Goal: Task Accomplishment & Management: Complete application form

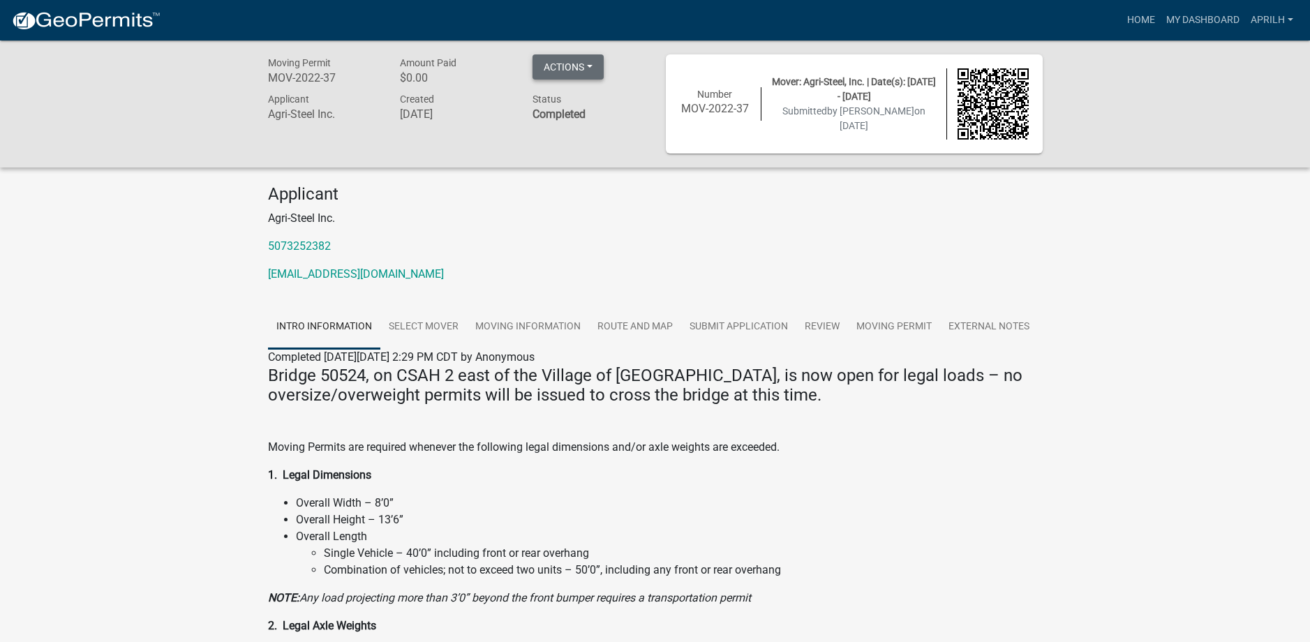
click at [556, 70] on button "Actions" at bounding box center [568, 66] width 71 height 25
click at [510, 140] on div "Moving Permit MOV-2022-37 Amount Paid $0.00 Actions Printer Friendly Applicant …" at bounding box center [457, 103] width 398 height 99
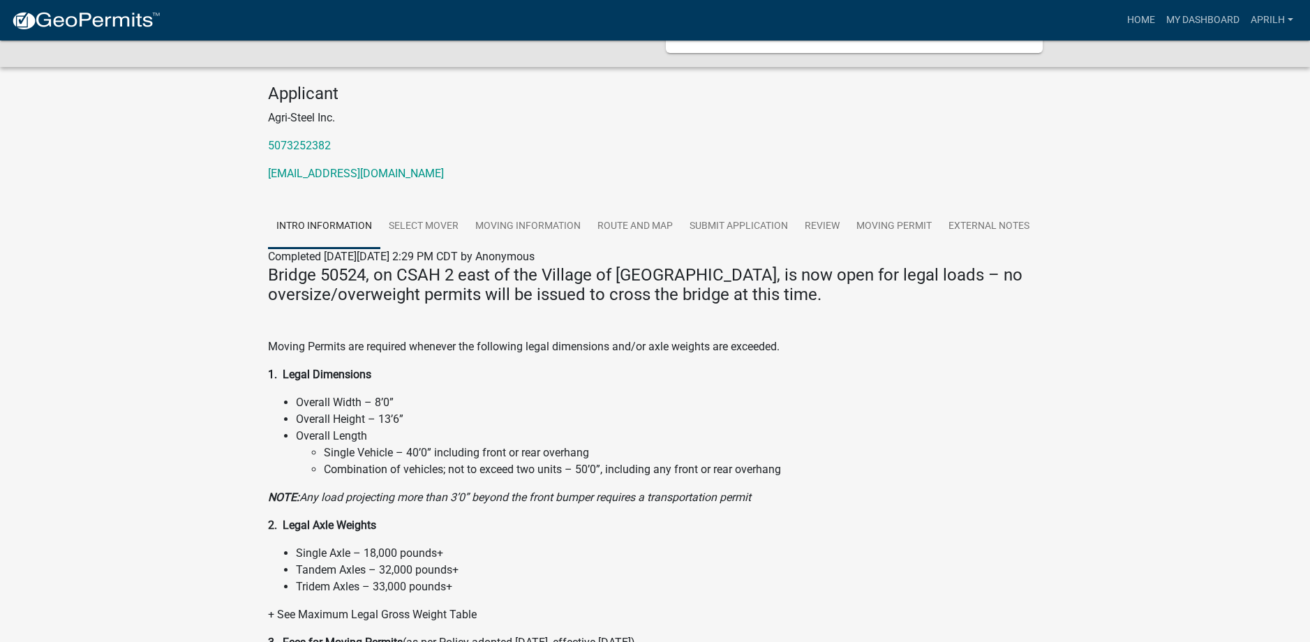
scroll to position [235, 0]
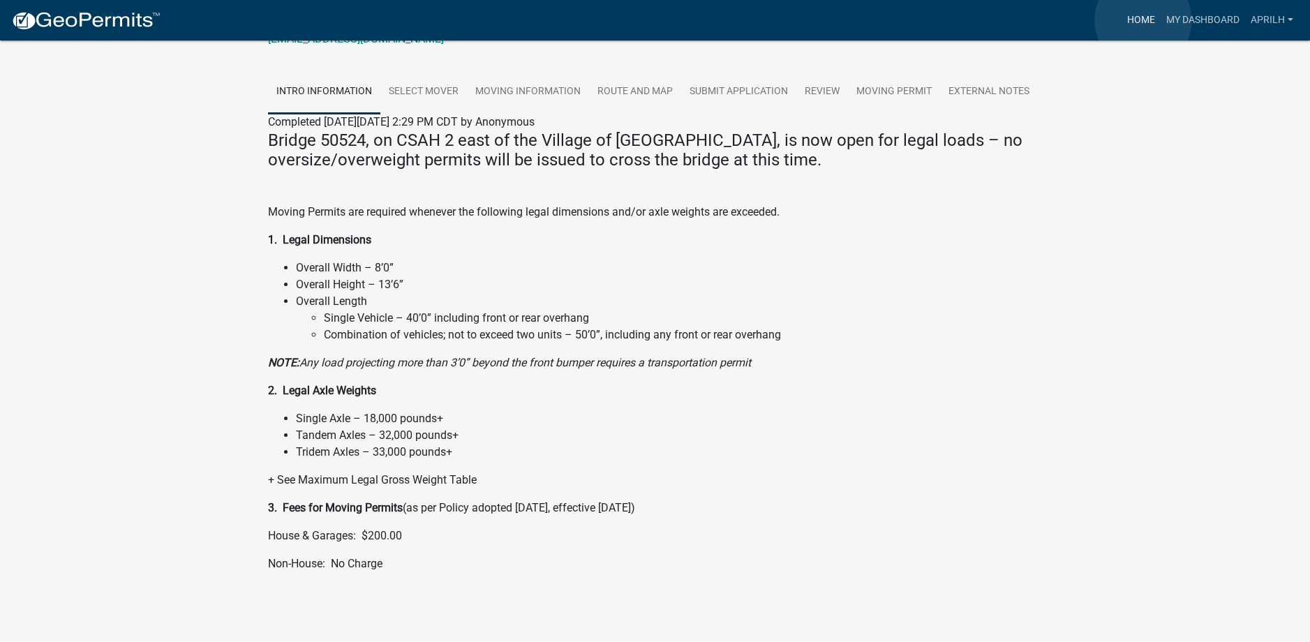
click at [1143, 20] on link "Home" at bounding box center [1141, 20] width 39 height 27
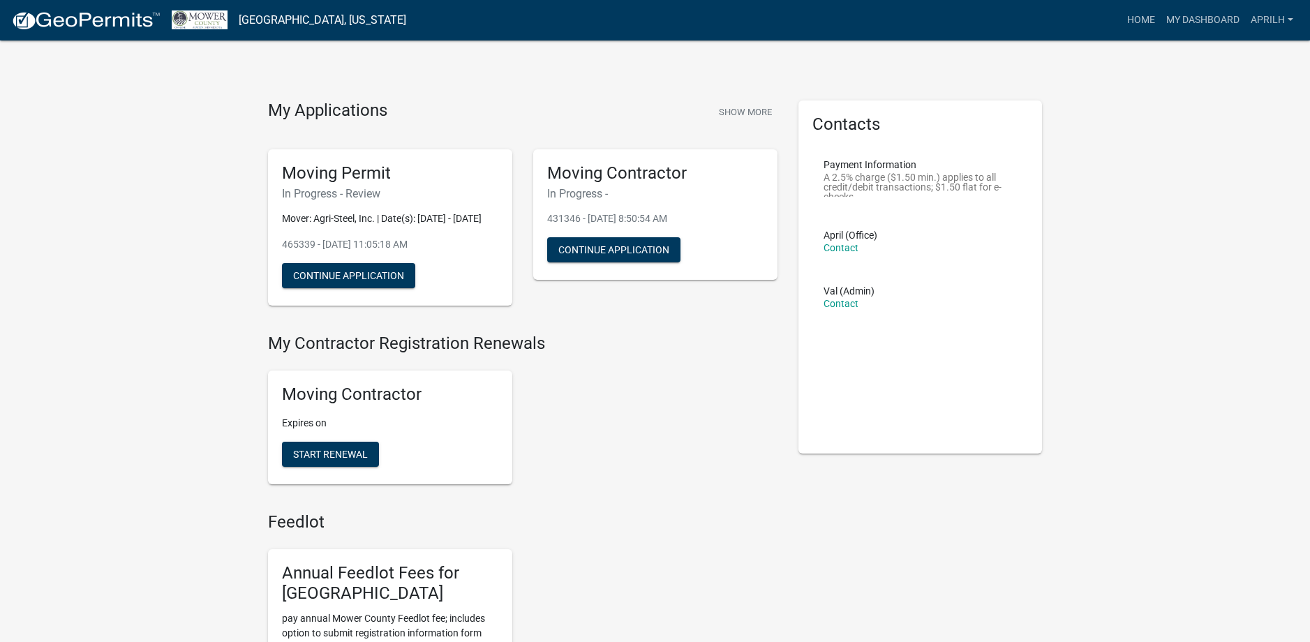
click at [357, 225] on p "Mover: Agri-Steel, Inc. | Date(s): [DATE] - [DATE]" at bounding box center [390, 219] width 216 height 15
click at [382, 288] on button "Continue Application" at bounding box center [348, 275] width 133 height 25
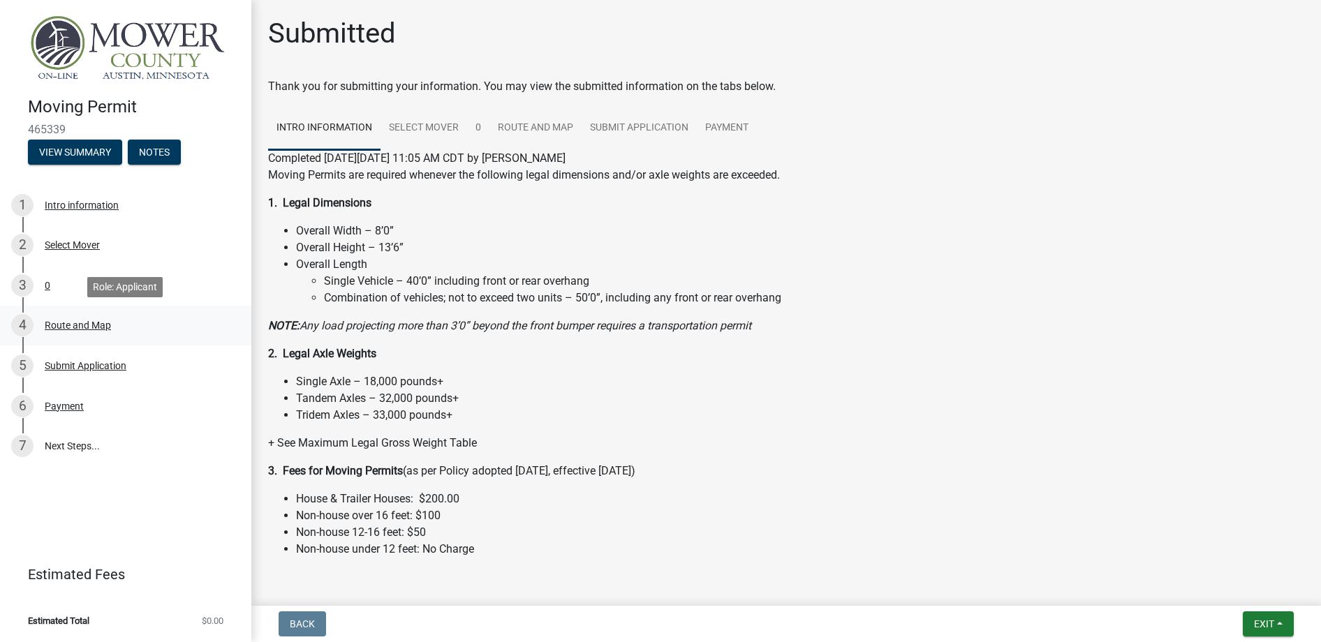
click at [75, 325] on div "Route and Map" at bounding box center [78, 325] width 66 height 10
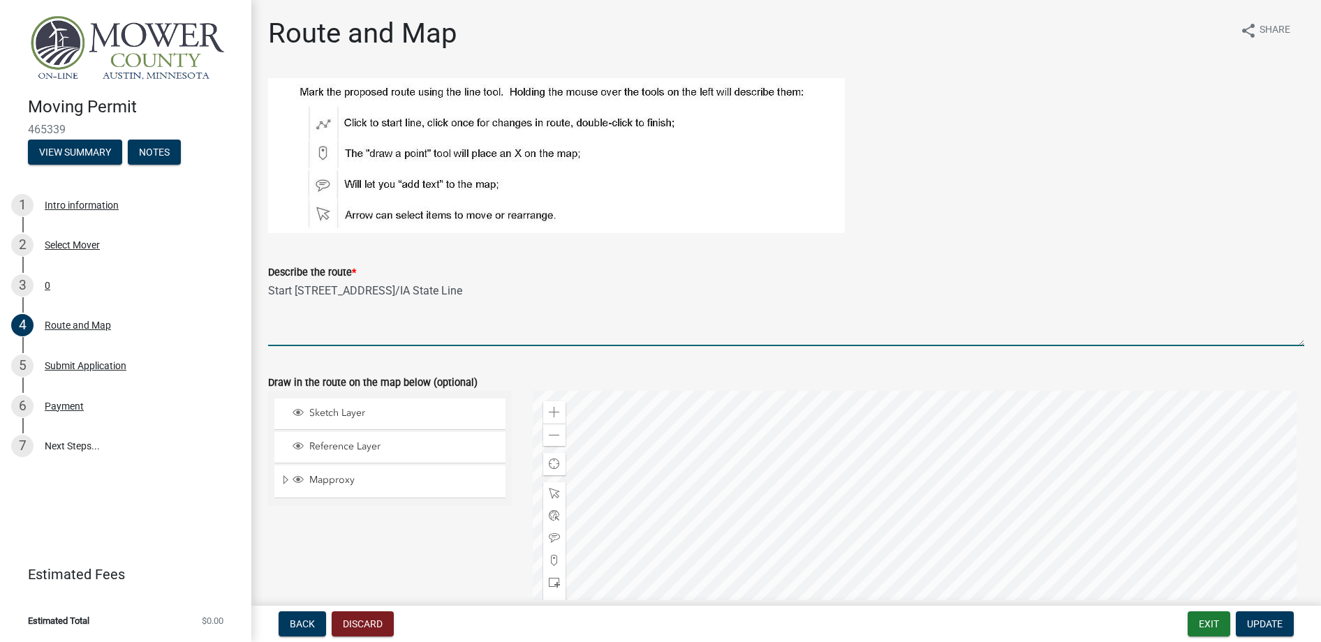
click at [360, 316] on textarea "Start [STREET_ADDRESS]/IA State Line" at bounding box center [786, 314] width 1036 height 66
click at [510, 285] on textarea "Start [STREET_ADDRESS]/IA State Line" at bounding box center [786, 314] width 1036 height 66
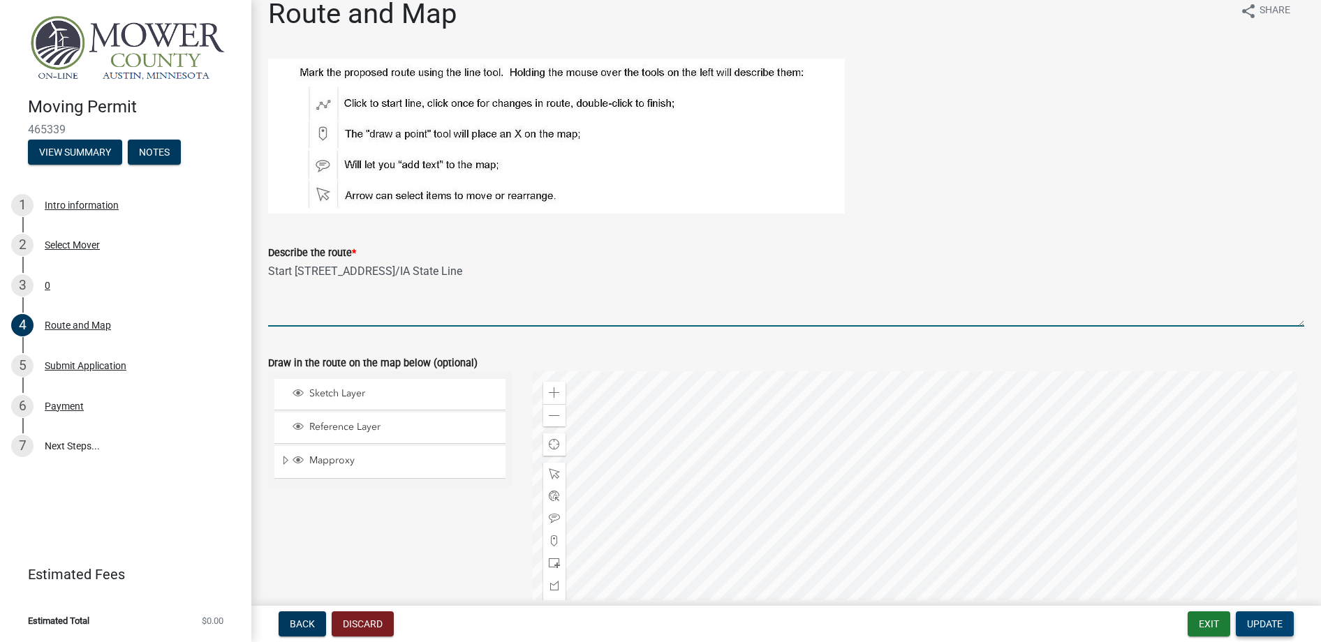
type textarea "Start [STREET_ADDRESS]/IA State Line"
click at [1259, 630] on button "Update" at bounding box center [1265, 624] width 58 height 25
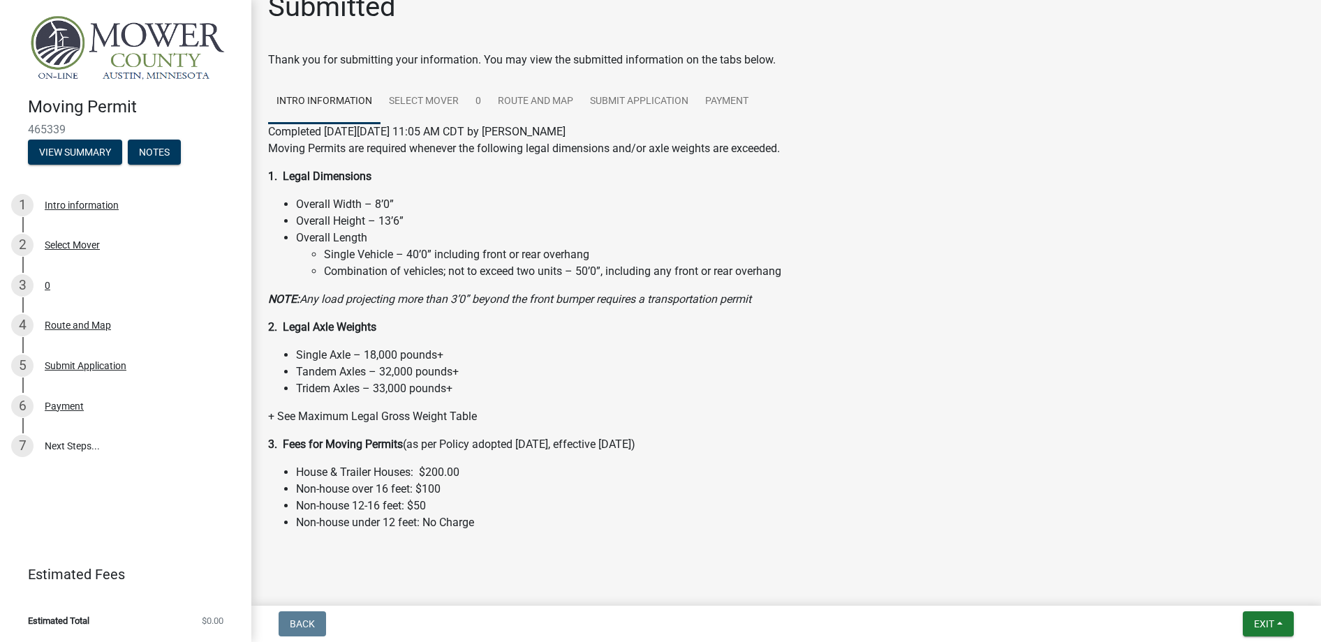
scroll to position [40, 0]
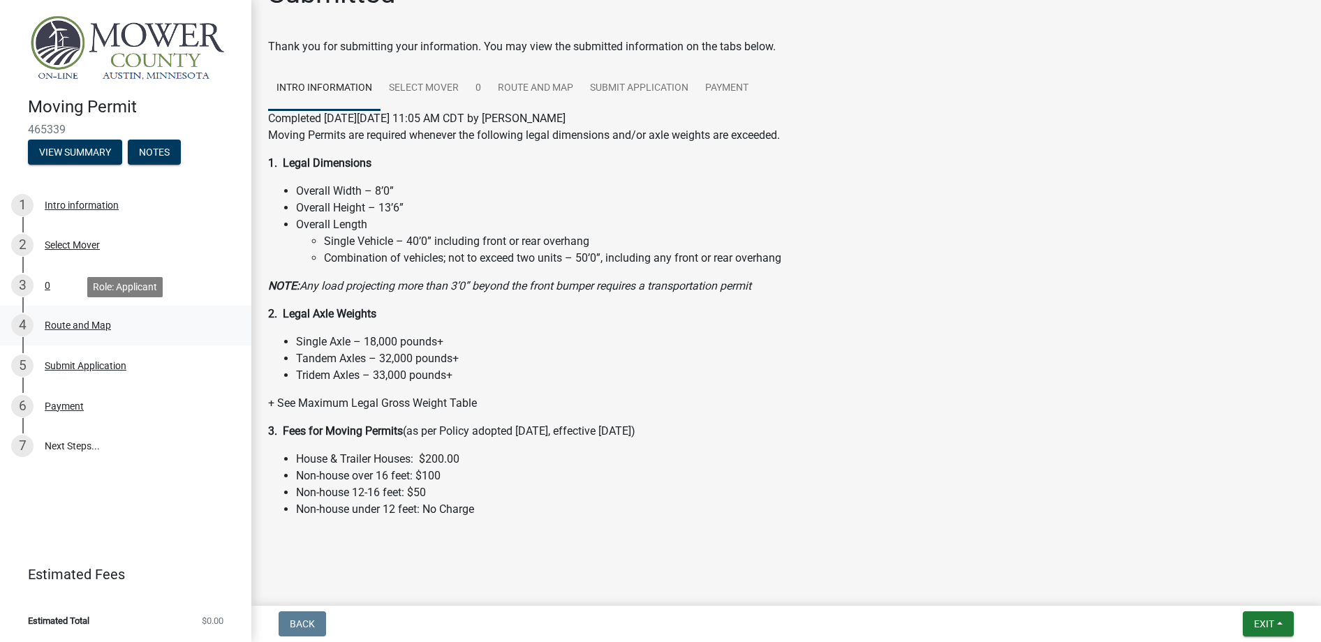
click at [85, 323] on div "Route and Map" at bounding box center [78, 325] width 66 height 10
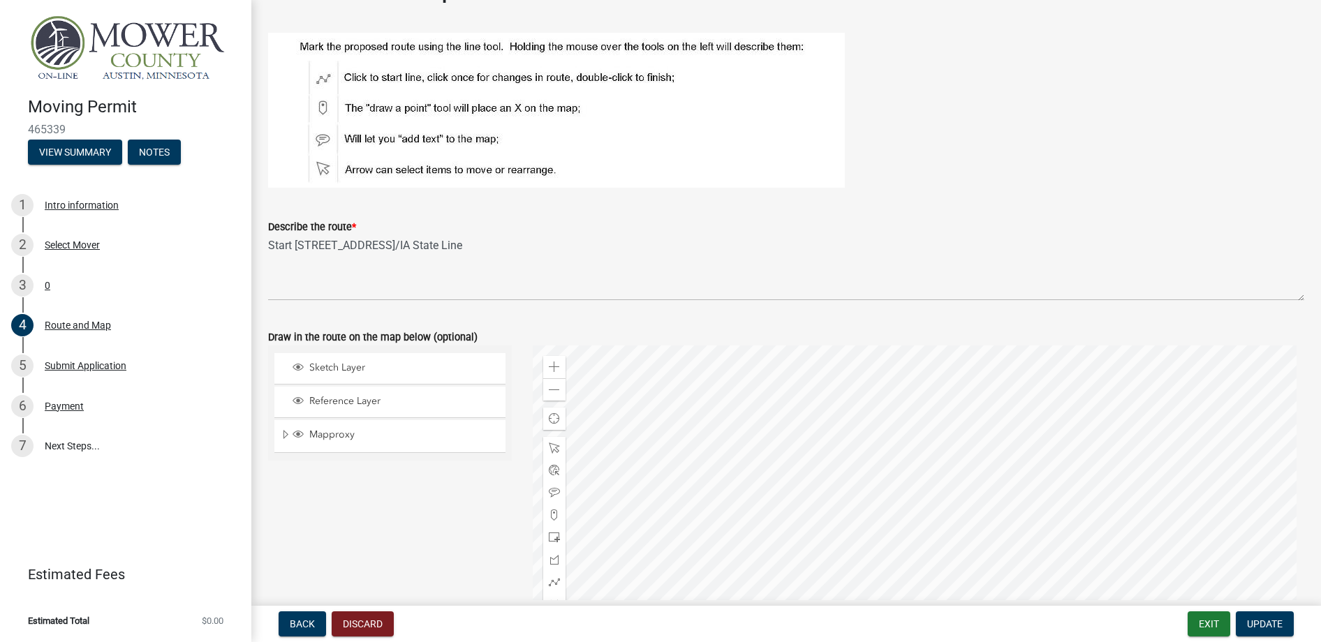
scroll to position [70, 0]
